Goal: Task Accomplishment & Management: Complete application form

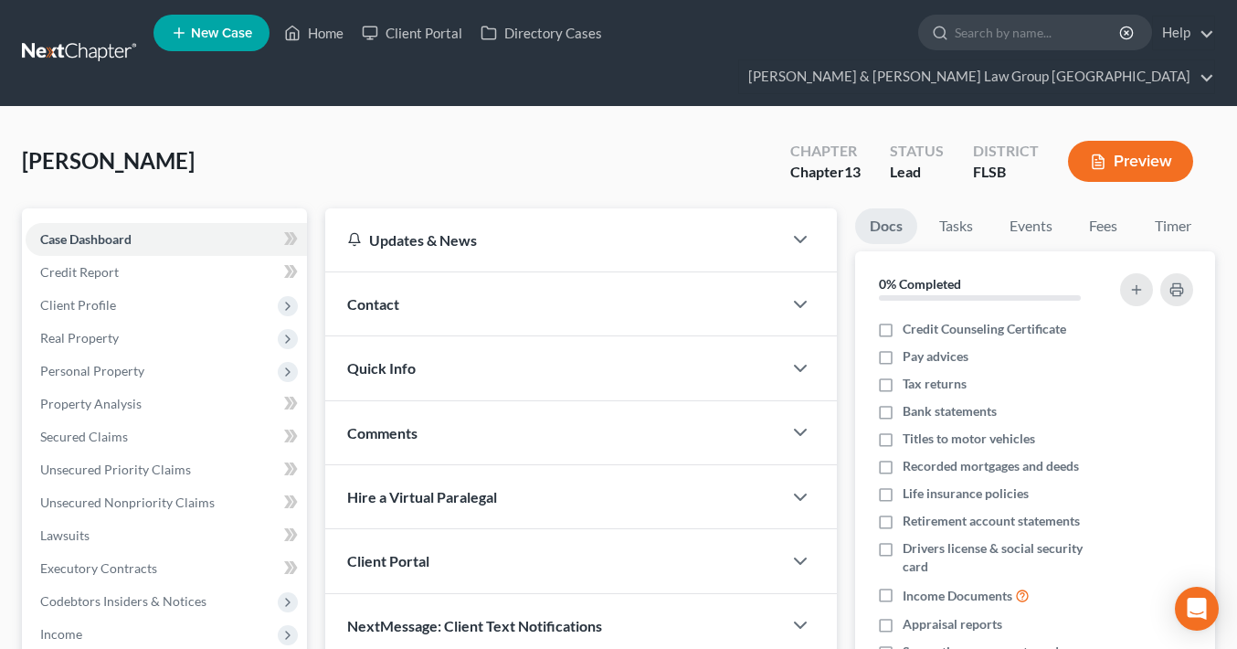
click at [217, 129] on div "[PERSON_NAME] Upgraded Chapter Chapter 13 Status Lead District FLSB Preview" at bounding box center [618, 169] width 1193 height 80
click at [165, 355] on span "Personal Property" at bounding box center [166, 371] width 281 height 33
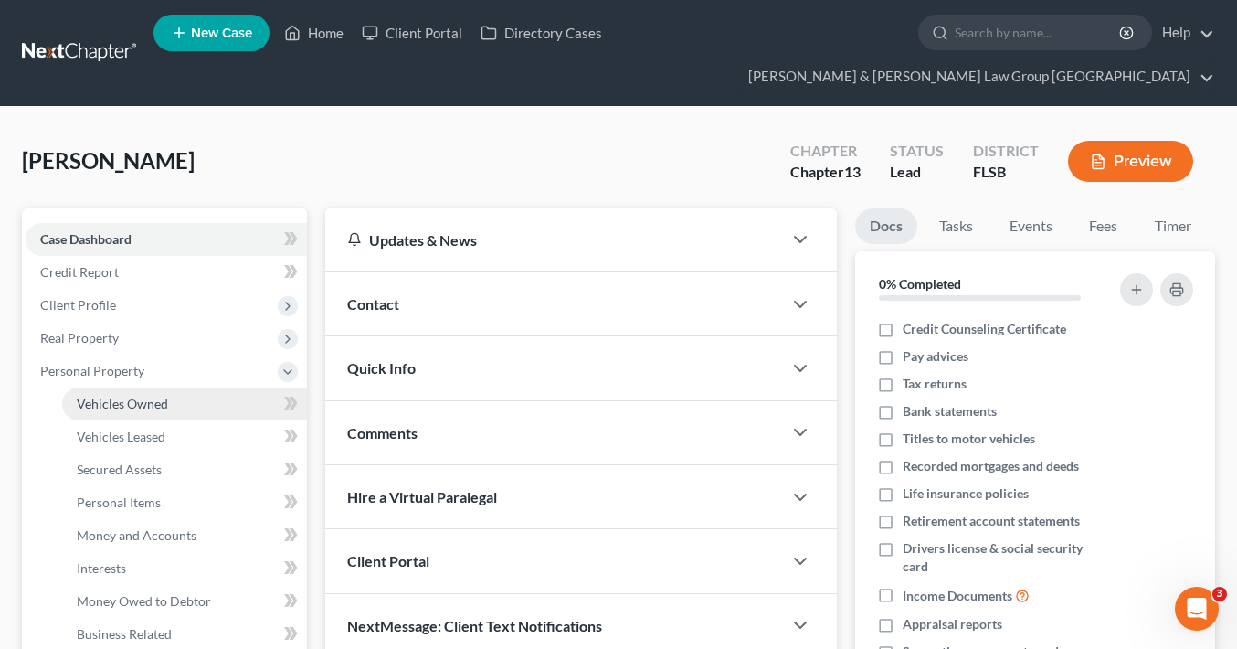
click at [158, 396] on span "Vehicles Owned" at bounding box center [122, 404] width 91 height 16
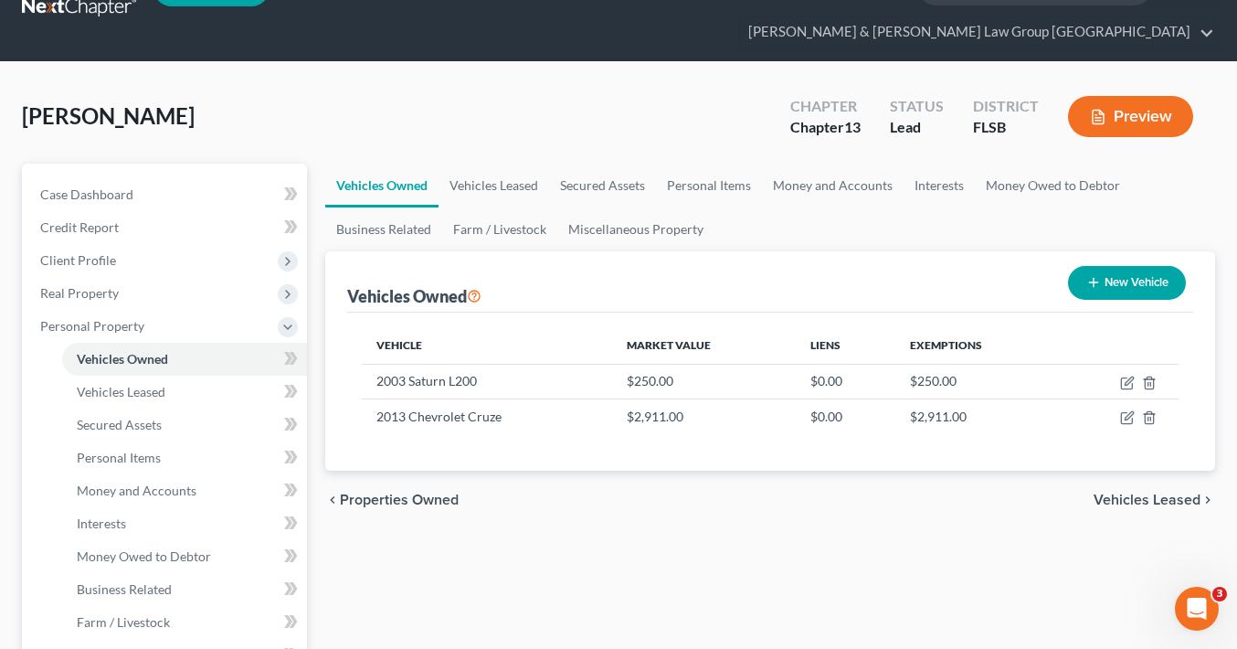
scroll to position [52, 0]
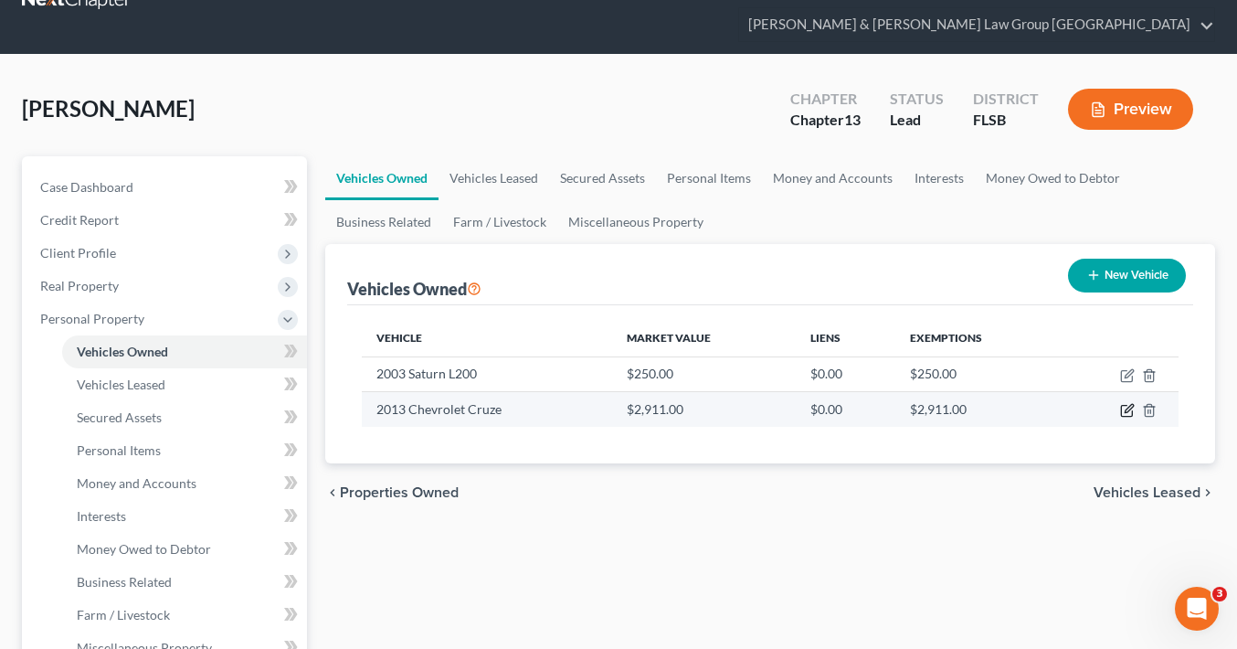
click at [1124, 403] on icon "button" at bounding box center [1127, 410] width 15 height 15
select select "0"
select select "13"
select select "2"
select select "0"
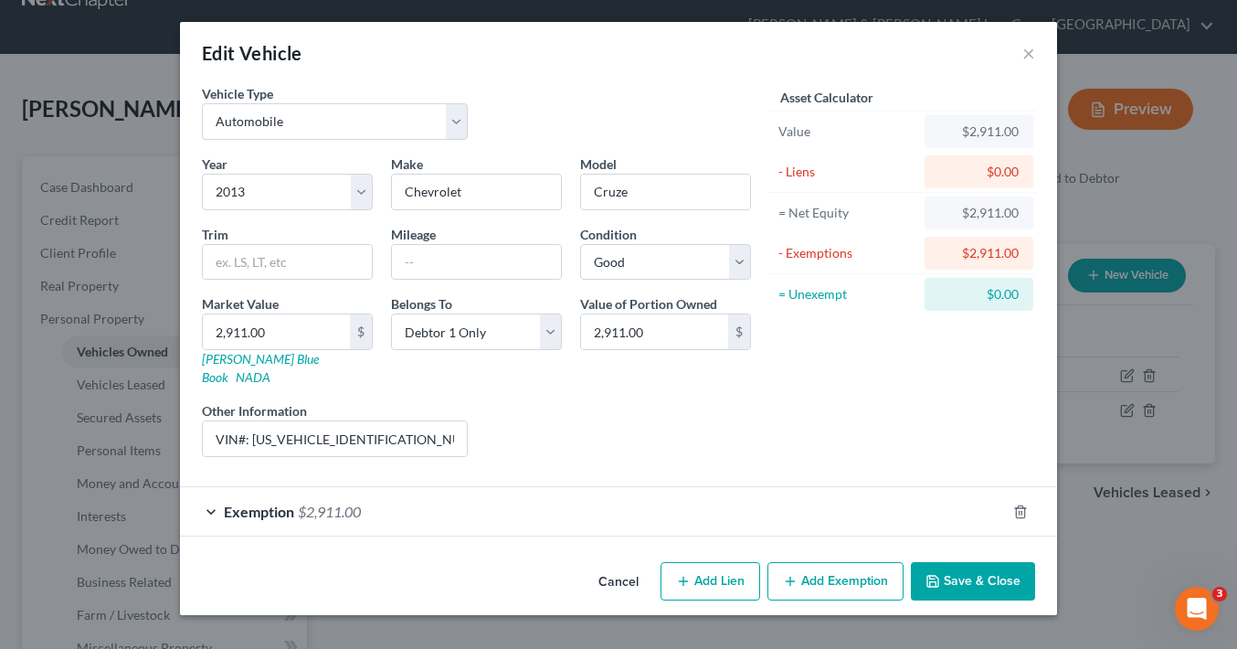
click at [575, 497] on div "Exemption $2,911.00" at bounding box center [593, 511] width 826 height 48
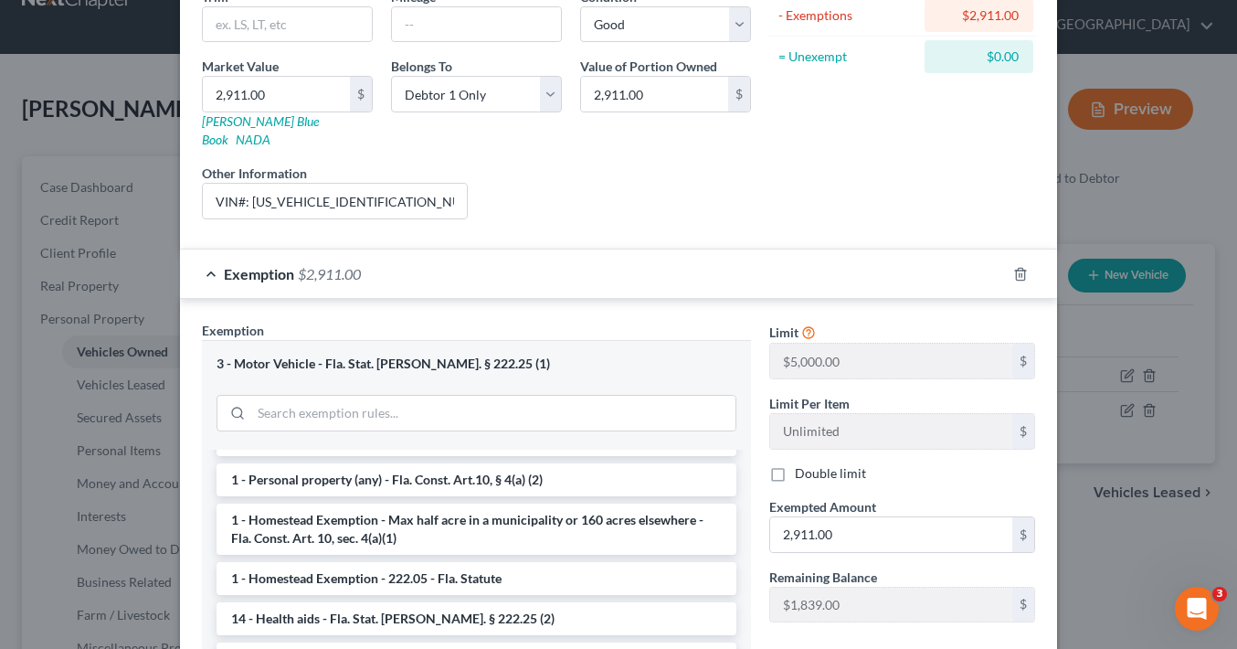
scroll to position [0, 0]
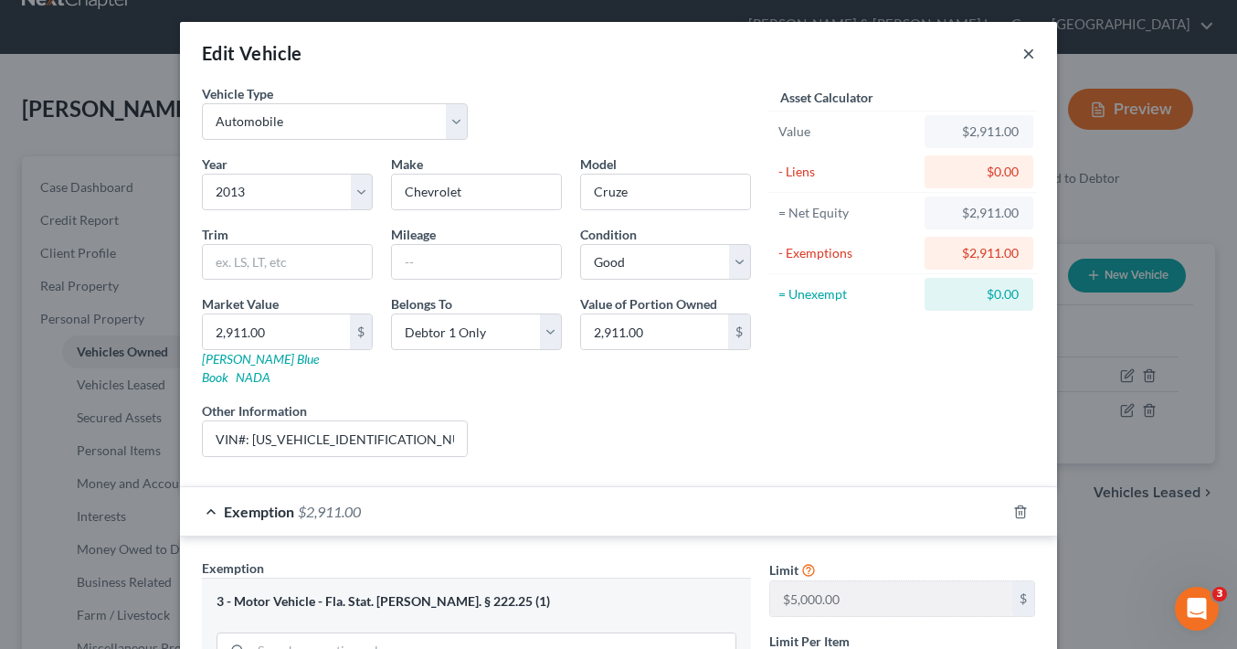
click at [1028, 51] on button "×" at bounding box center [1029, 53] width 13 height 22
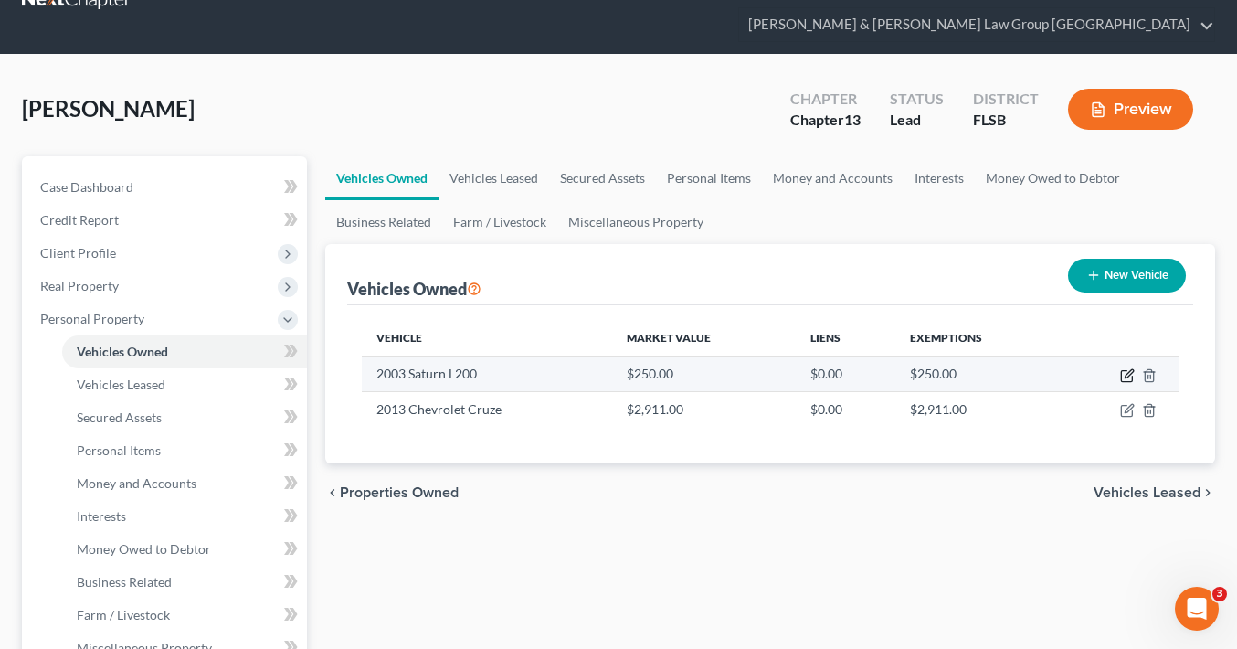
click at [1121, 371] on icon "button" at bounding box center [1126, 376] width 11 height 11
select select "0"
select select "23"
select select "3"
select select "0"
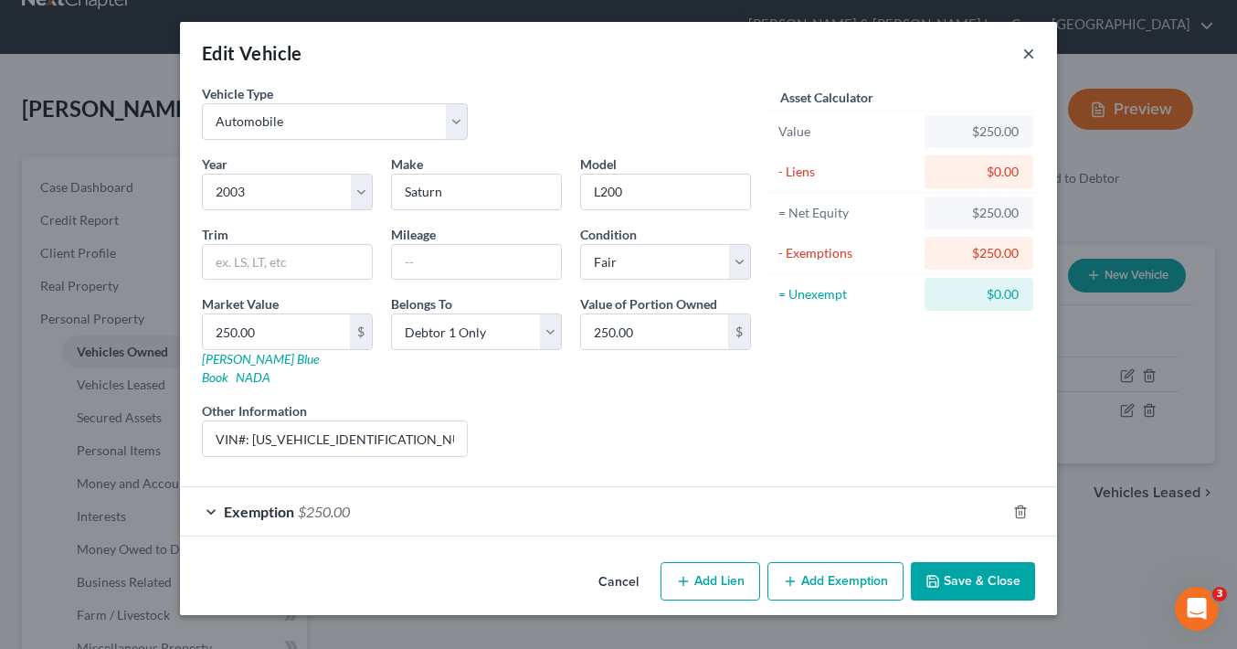
click at [1031, 57] on button "×" at bounding box center [1029, 53] width 13 height 22
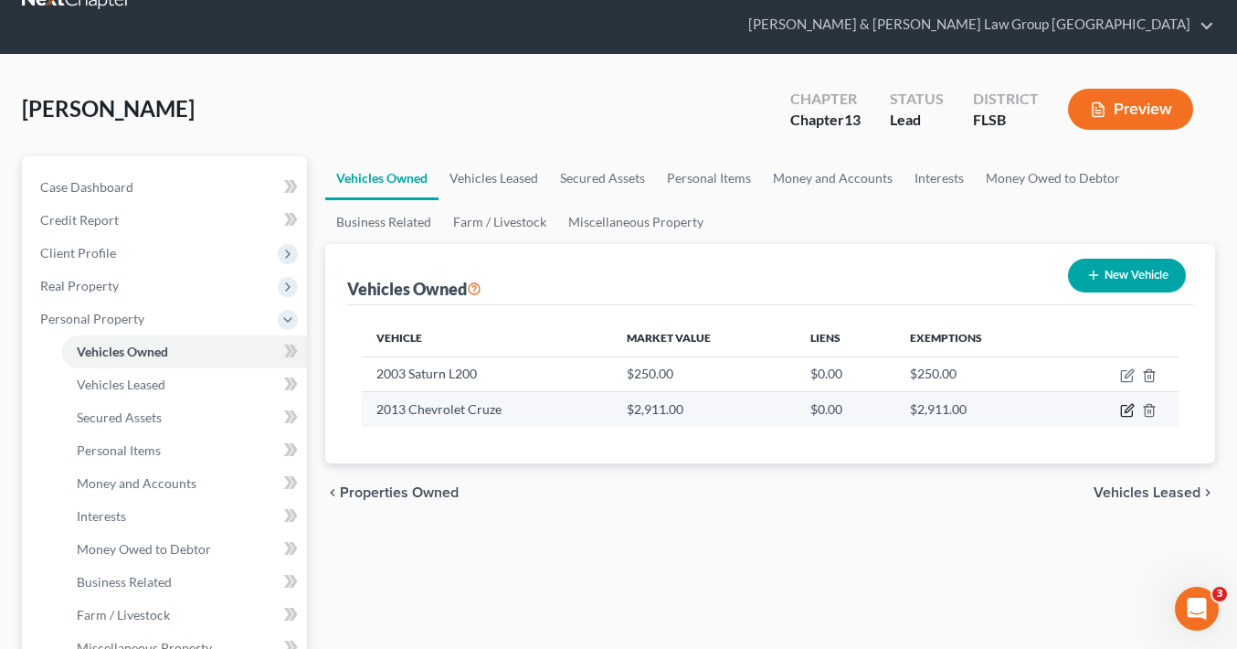
click at [1123, 403] on icon "button" at bounding box center [1127, 410] width 15 height 15
select select "0"
select select "13"
select select "2"
select select "0"
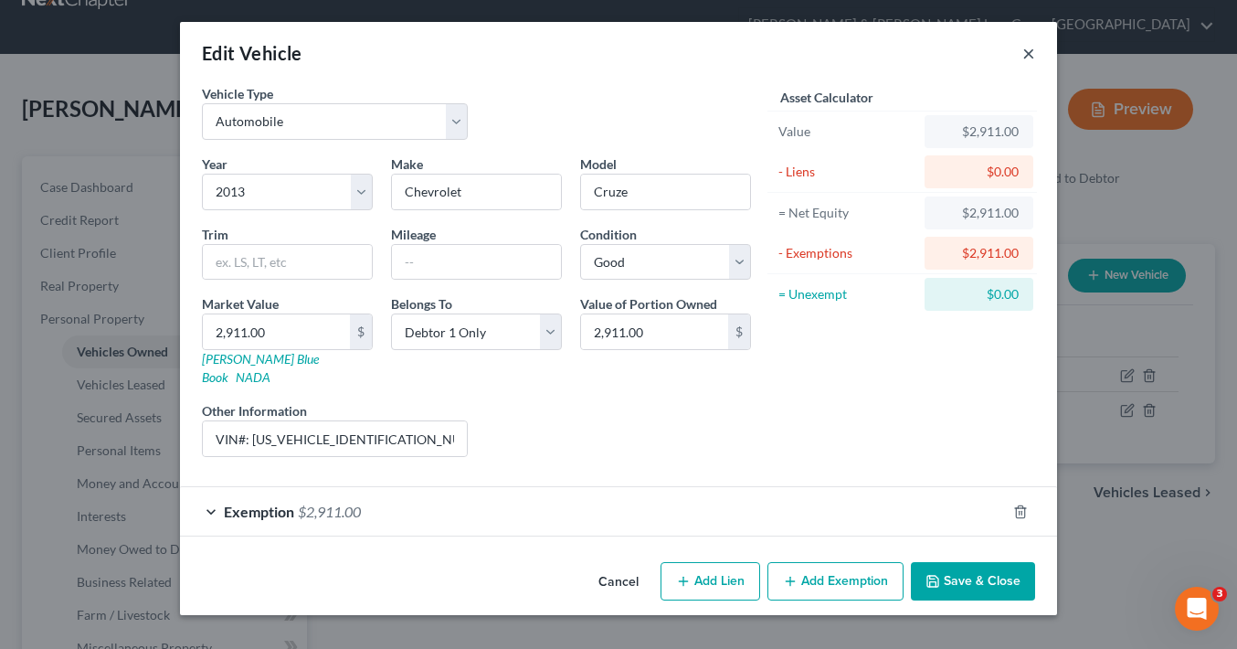
click at [1024, 52] on button "×" at bounding box center [1029, 53] width 13 height 22
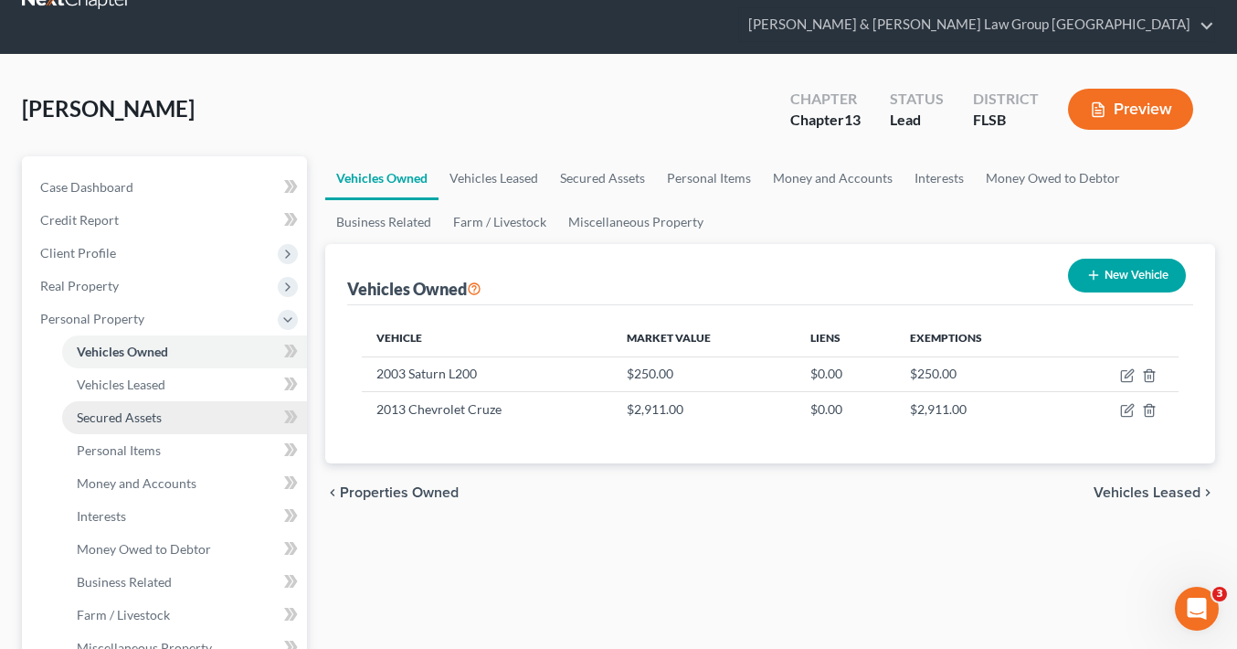
click at [132, 409] on span "Secured Assets" at bounding box center [119, 417] width 85 height 16
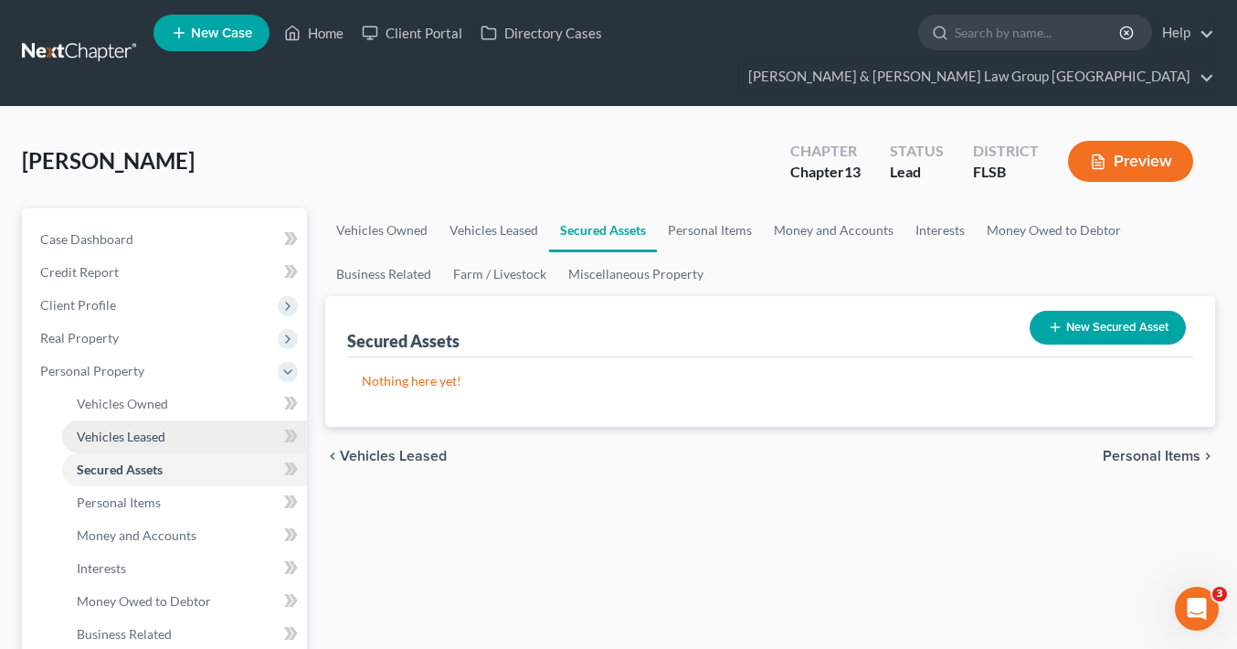
click at [133, 429] on span "Vehicles Leased" at bounding box center [121, 437] width 89 height 16
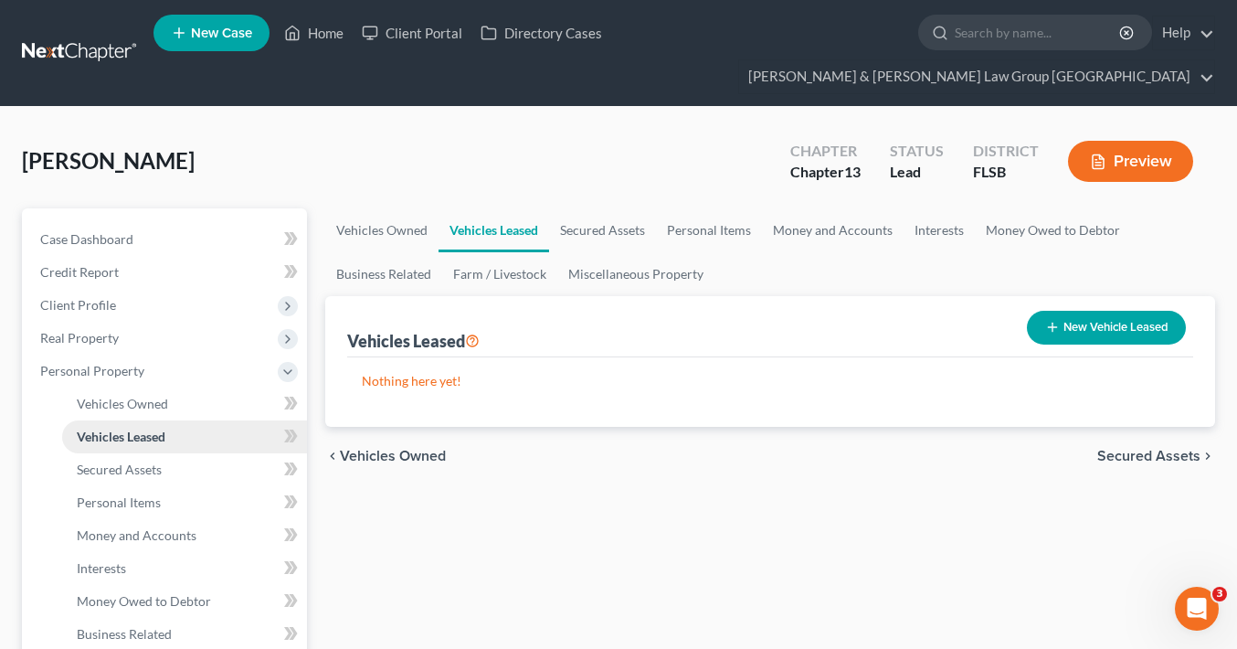
scroll to position [74, 0]
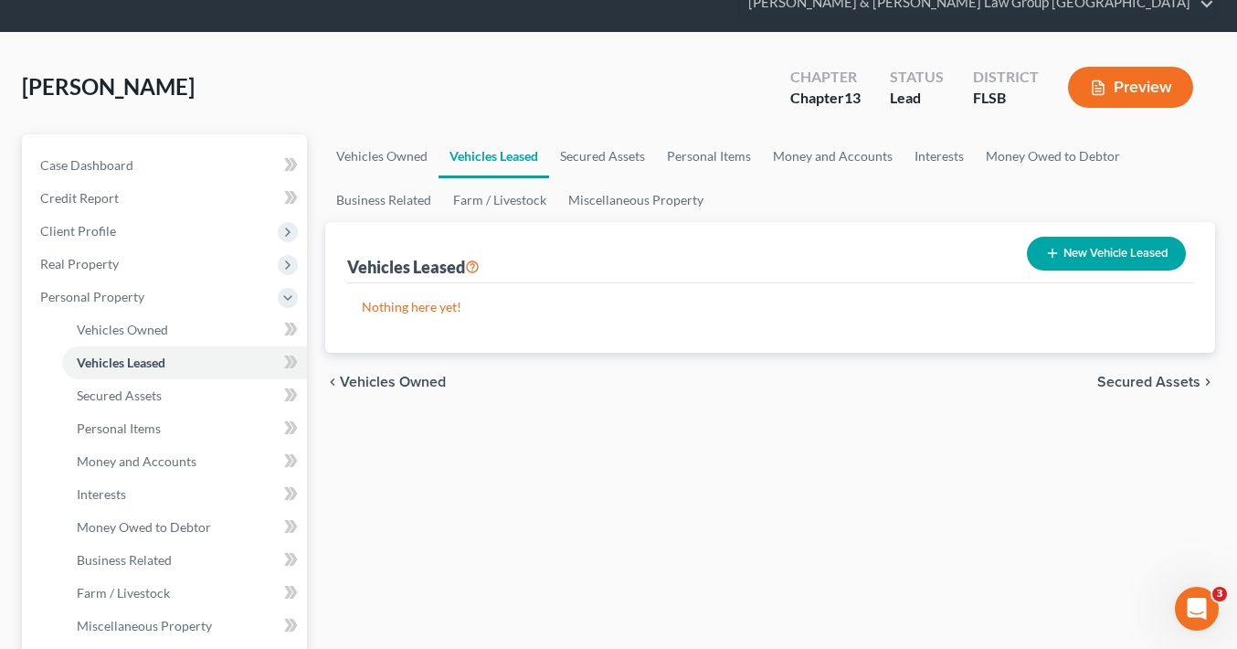
click at [1113, 67] on button "Preview" at bounding box center [1130, 87] width 125 height 41
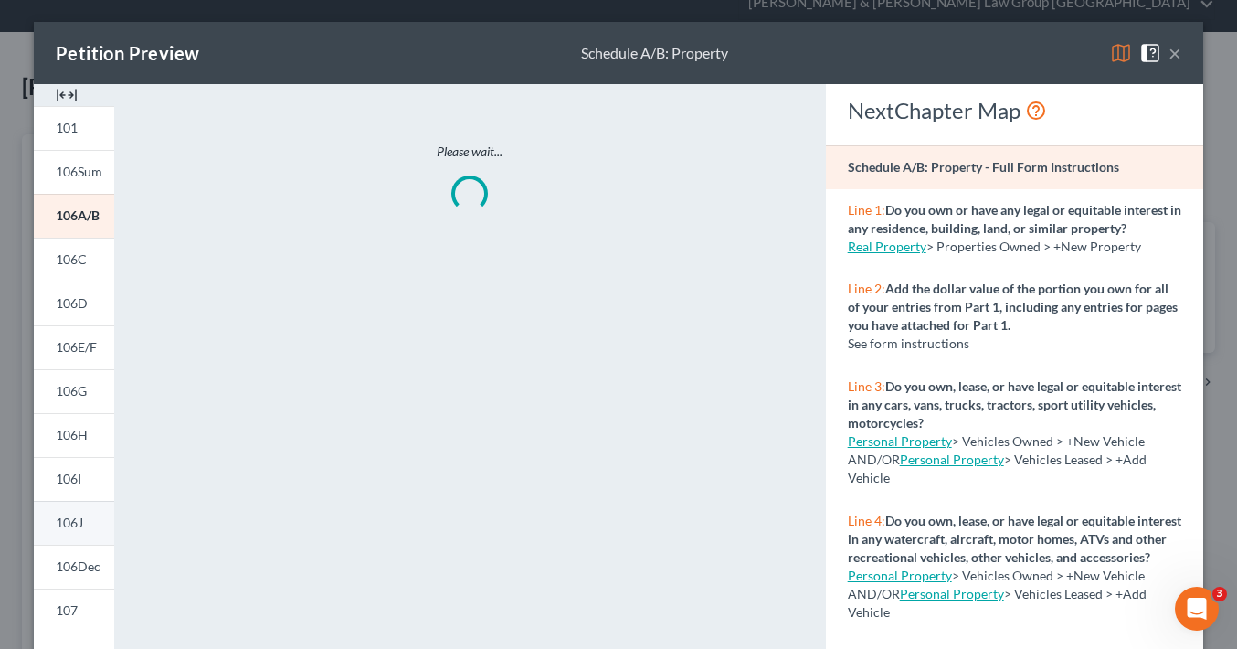
scroll to position [202, 0]
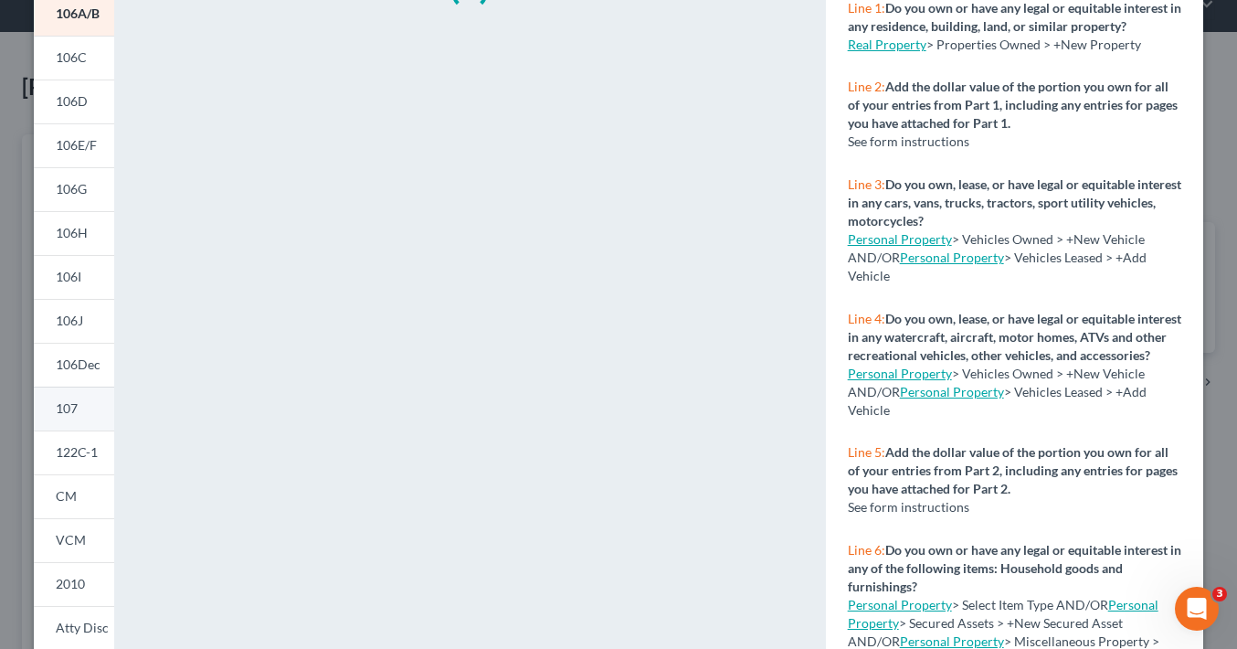
click at [94, 407] on link "107" at bounding box center [74, 409] width 80 height 44
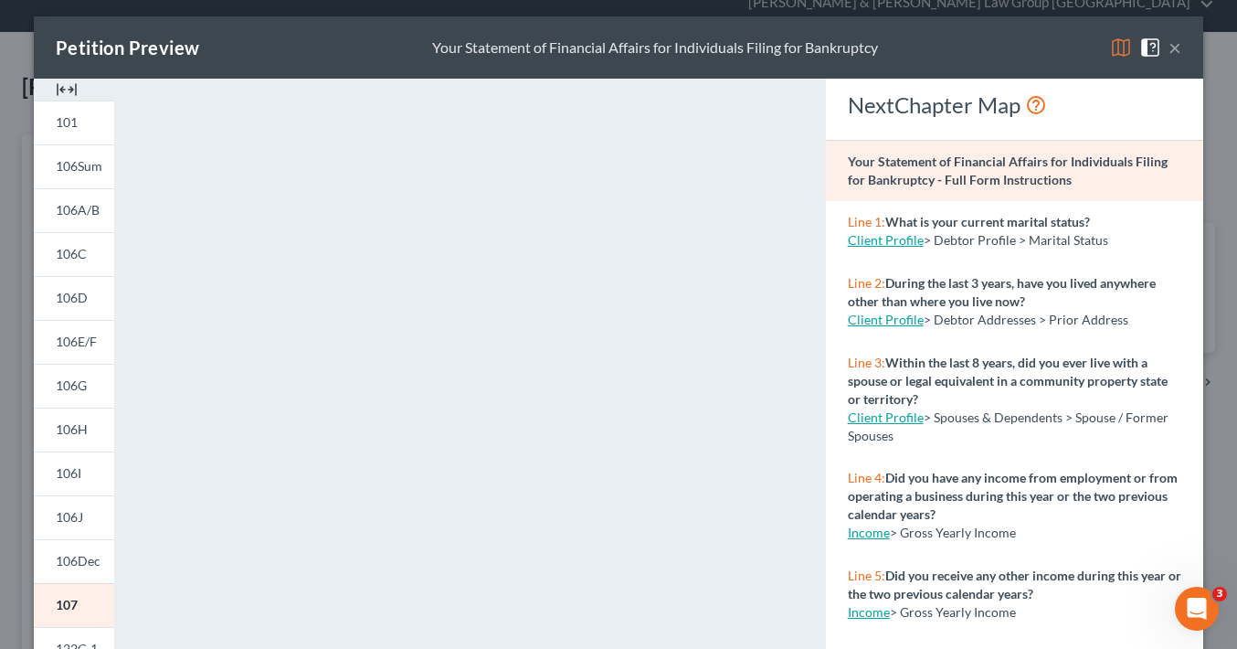
scroll to position [4, 0]
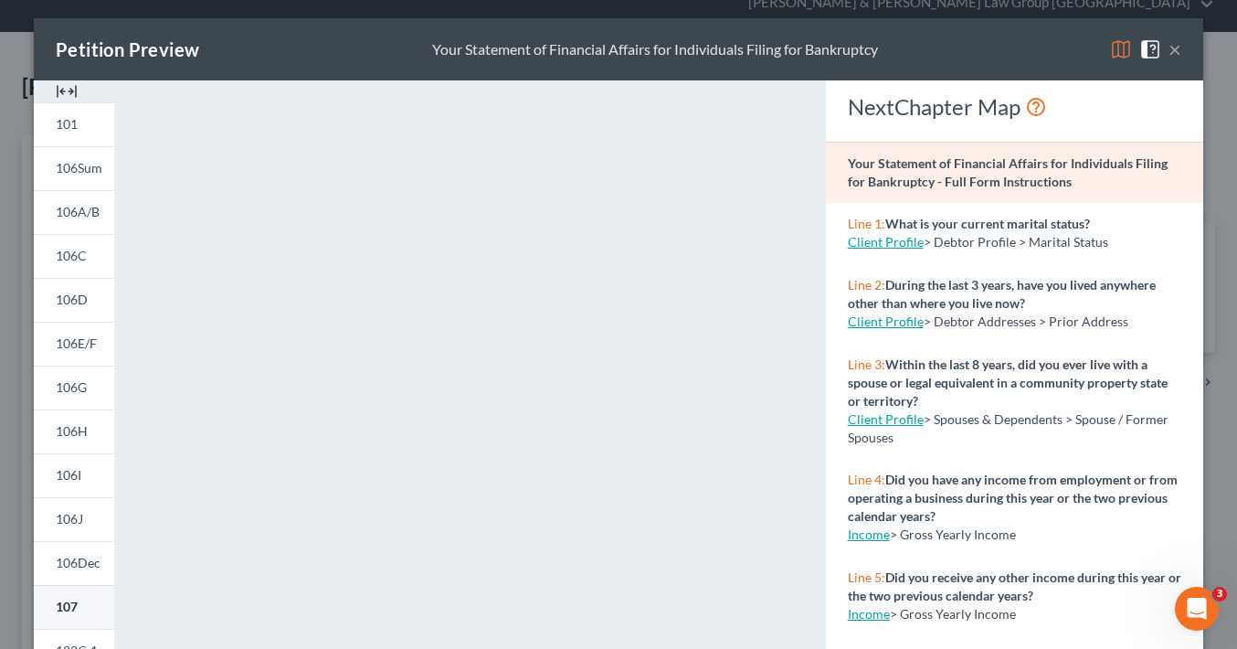
click at [75, 600] on span "107" at bounding box center [67, 607] width 22 height 16
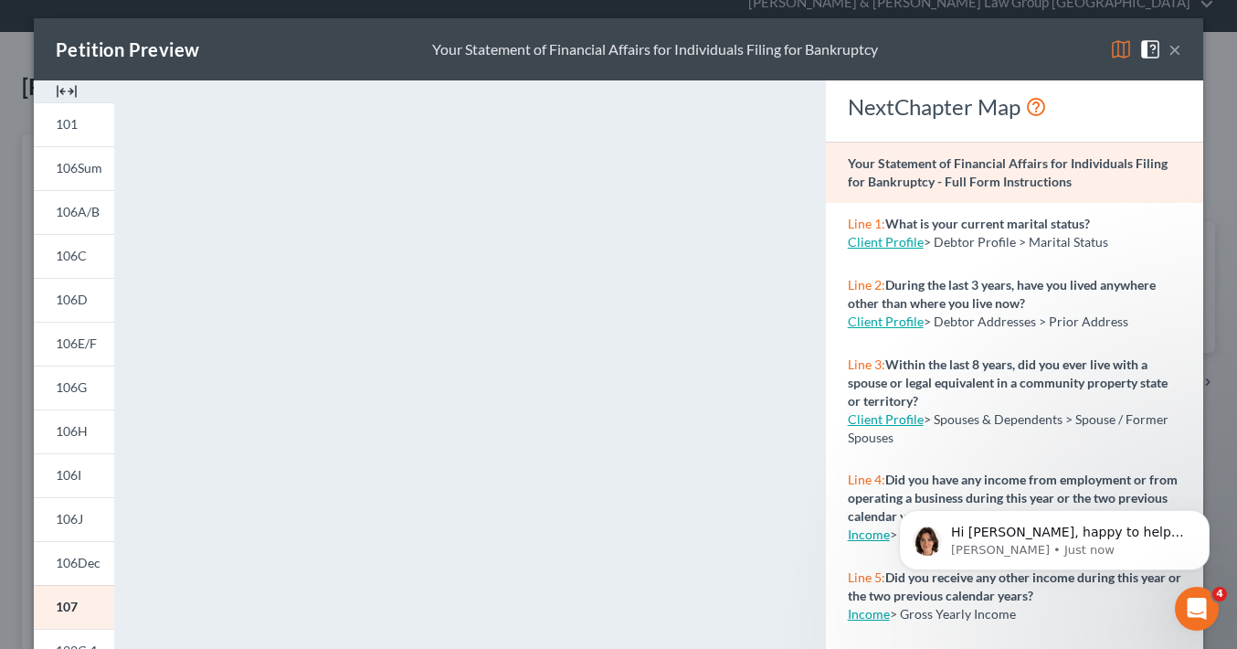
scroll to position [0, 0]
click at [3, 118] on div "Petition Preview Your Statement of Financial Affairs for Individuals Filing for…" at bounding box center [618, 324] width 1237 height 649
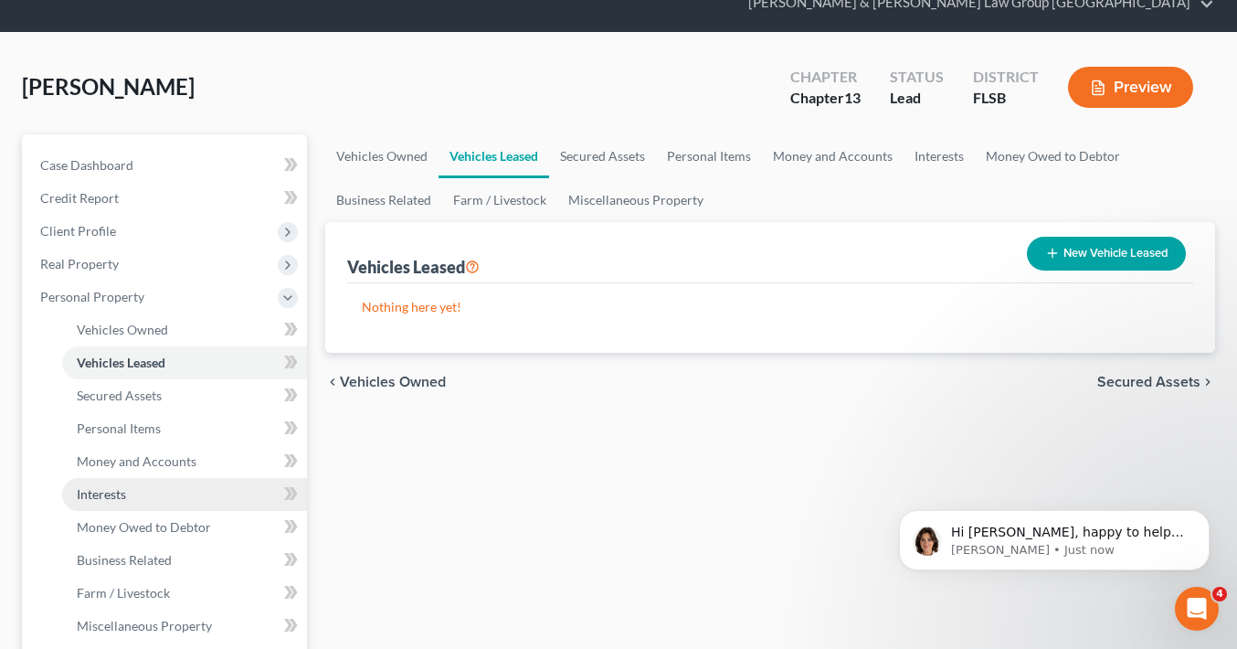
scroll to position [83, 0]
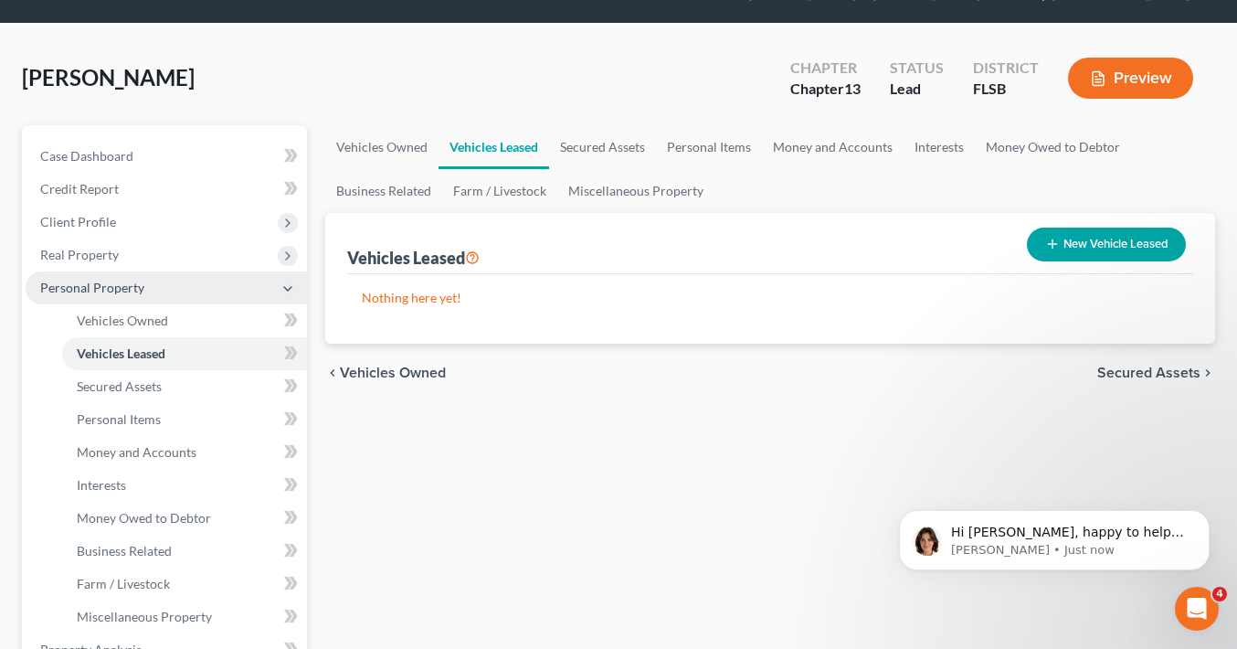
click at [125, 271] on span "Personal Property" at bounding box center [166, 287] width 281 height 33
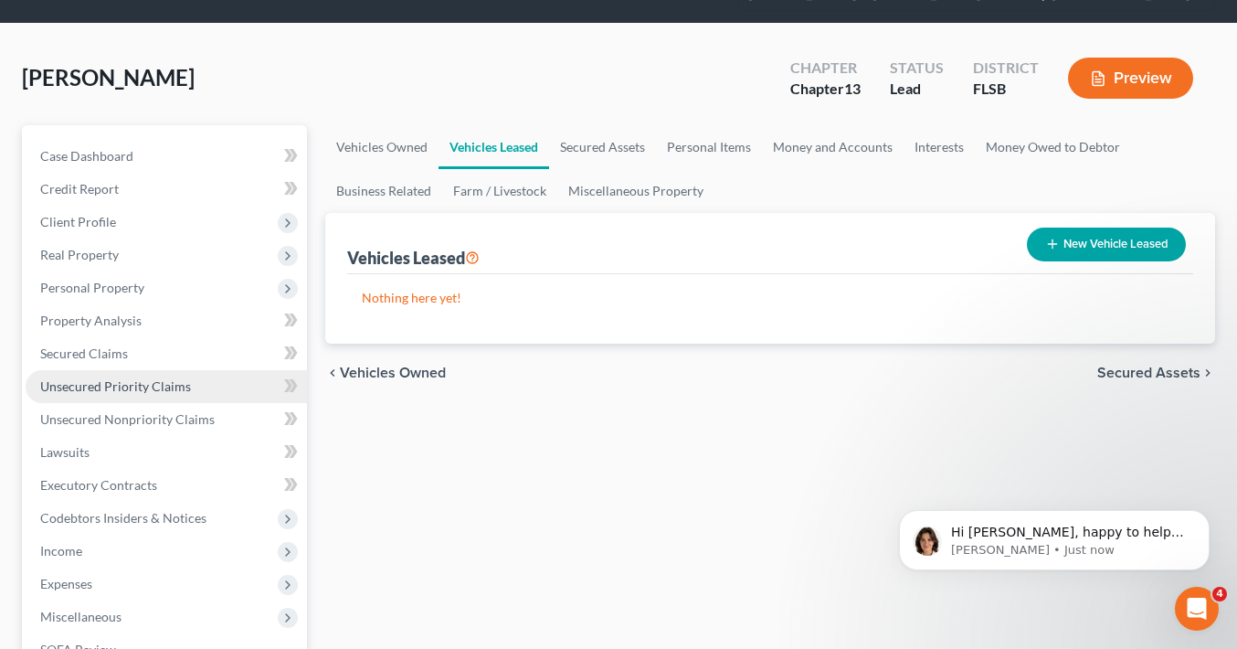
click at [129, 378] on span "Unsecured Priority Claims" at bounding box center [115, 386] width 151 height 16
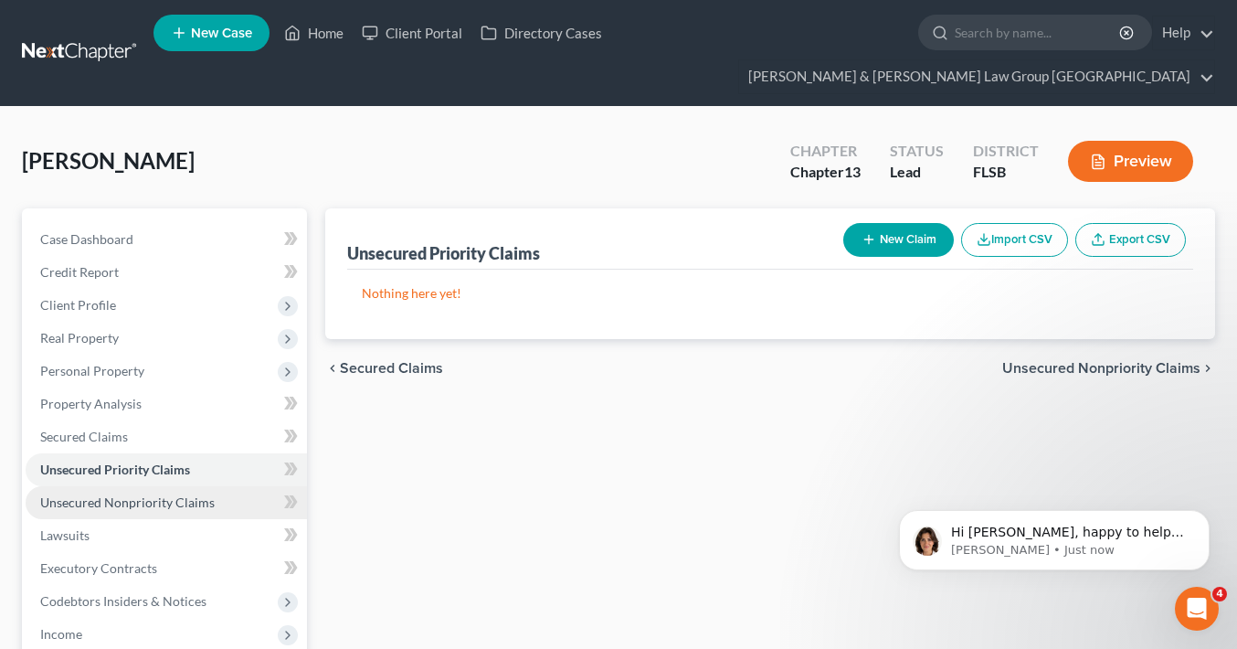
click at [178, 486] on link "Unsecured Nonpriority Claims" at bounding box center [166, 502] width 281 height 33
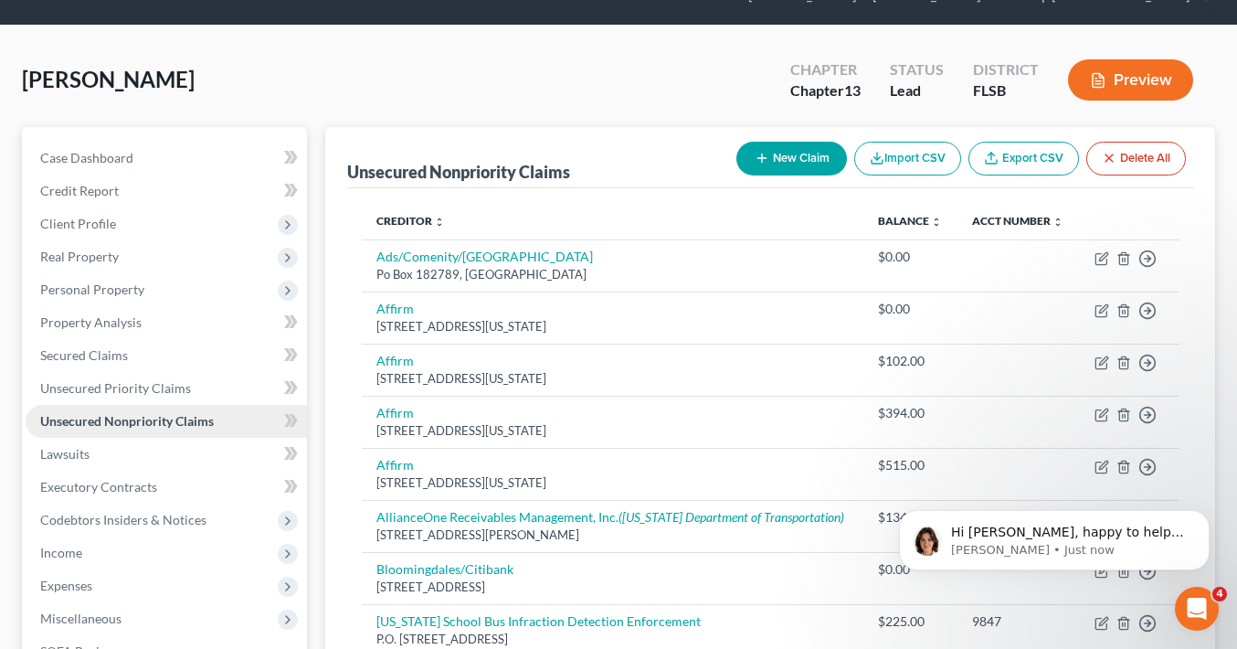
scroll to position [86, 0]
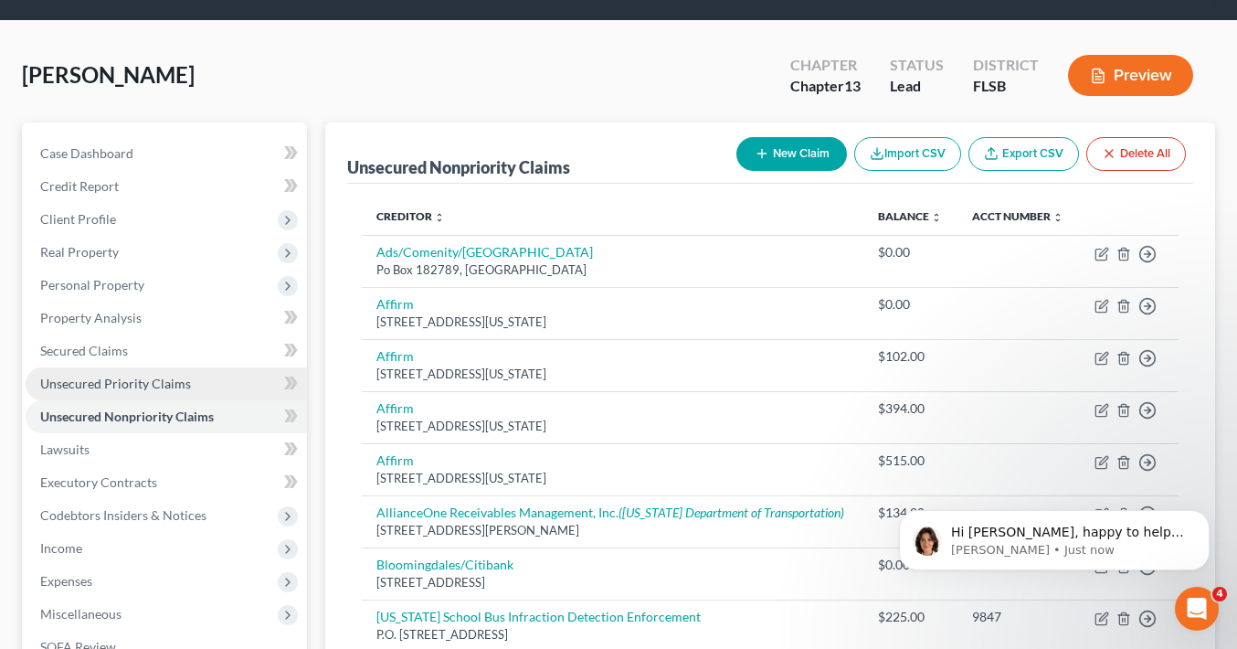
click at [156, 376] on span "Unsecured Priority Claims" at bounding box center [115, 384] width 151 height 16
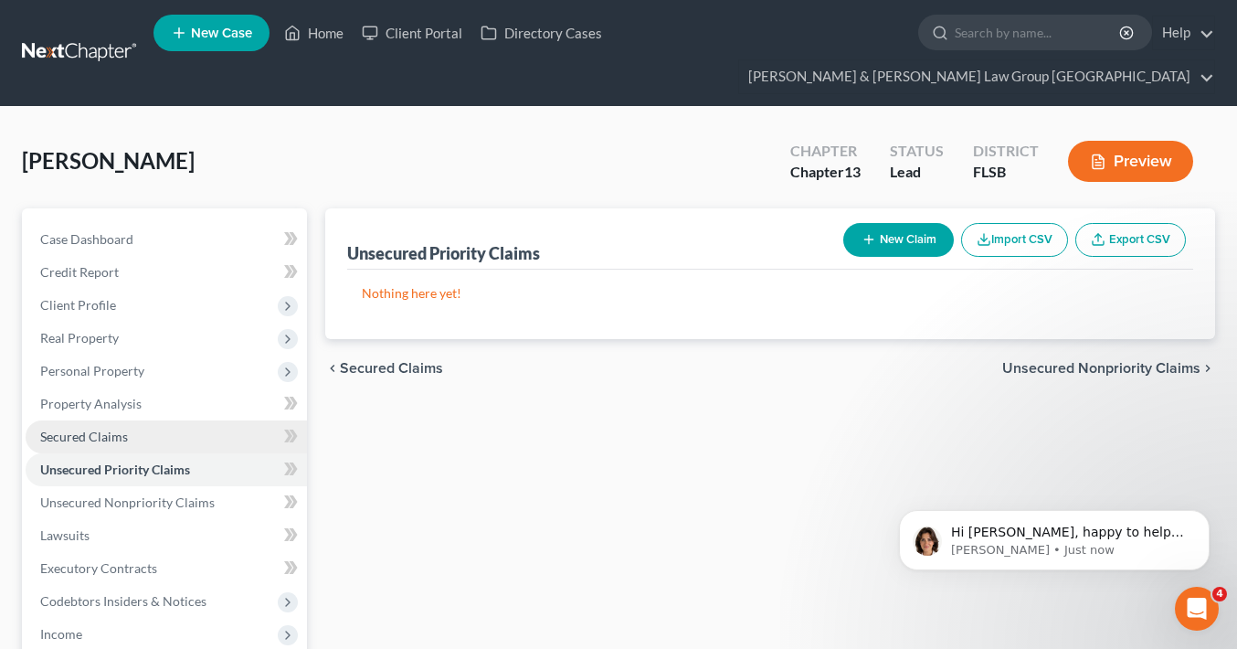
click at [120, 420] on link "Secured Claims" at bounding box center [166, 436] width 281 height 33
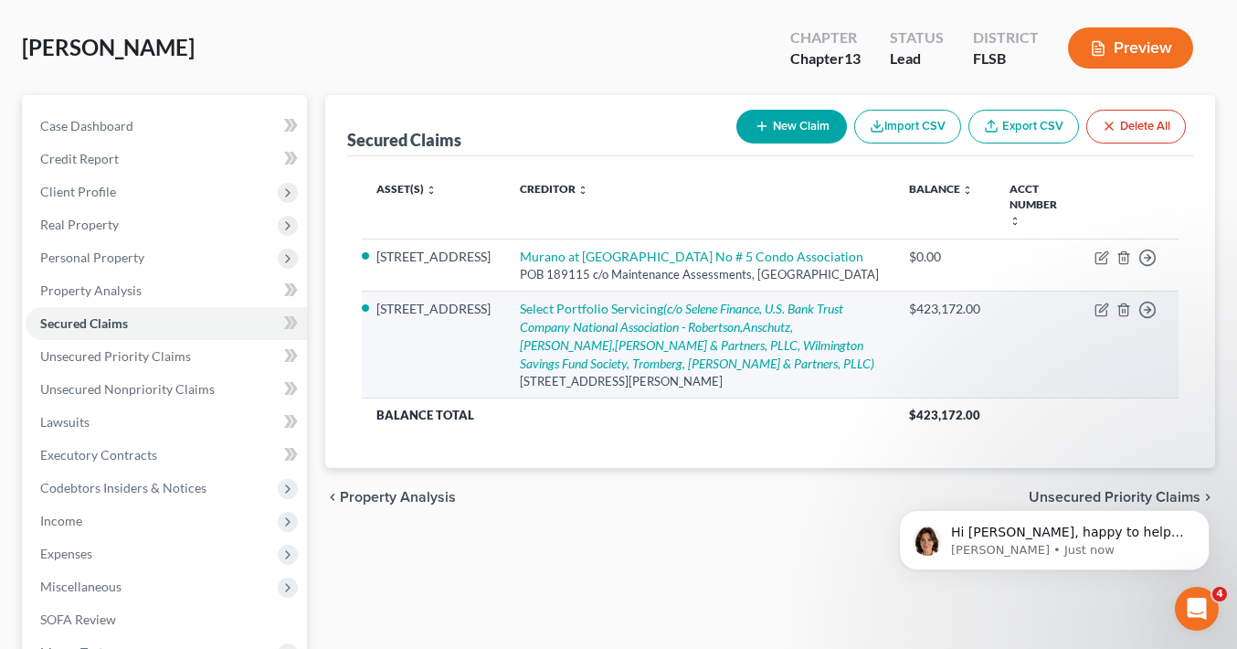
scroll to position [116, 0]
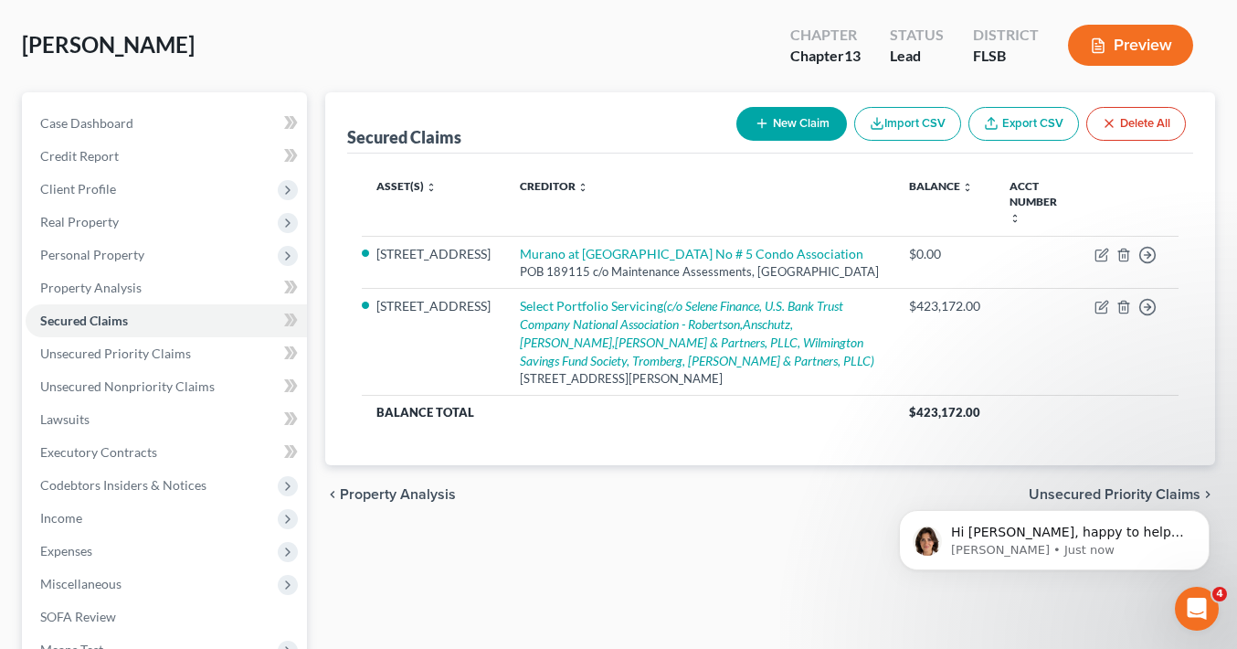
click at [1117, 25] on button "Preview" at bounding box center [1130, 45] width 125 height 41
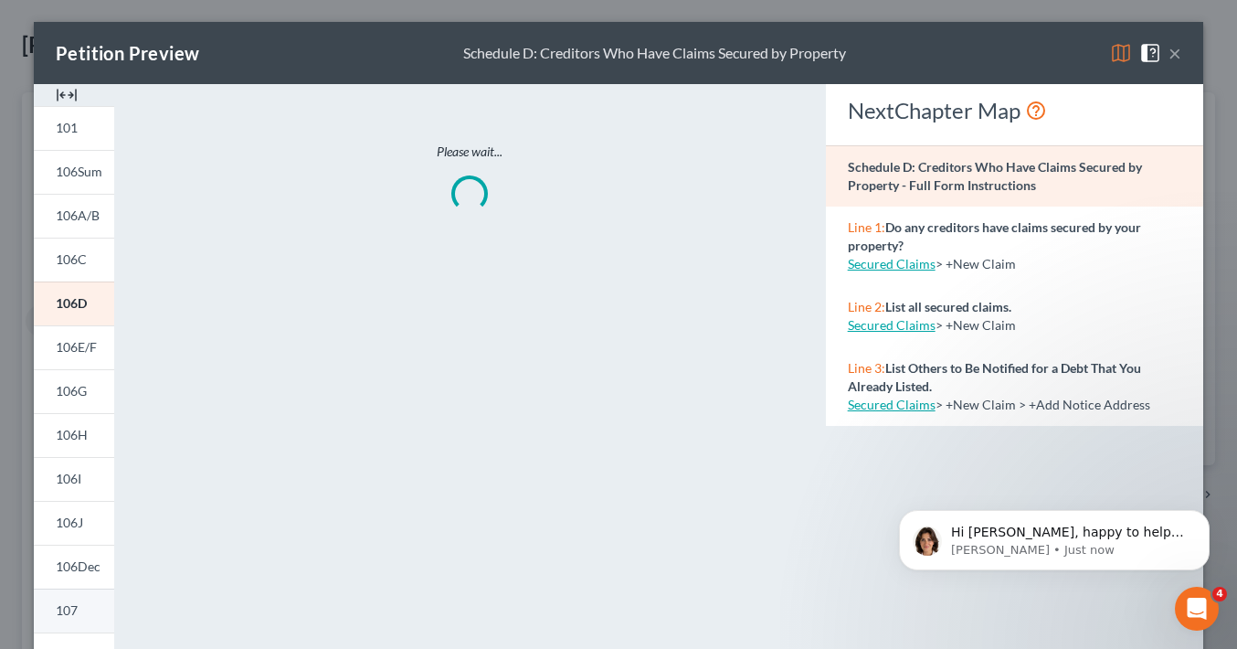
click at [79, 614] on link "107" at bounding box center [74, 611] width 80 height 44
